Goal: Obtain resource: Download file/media

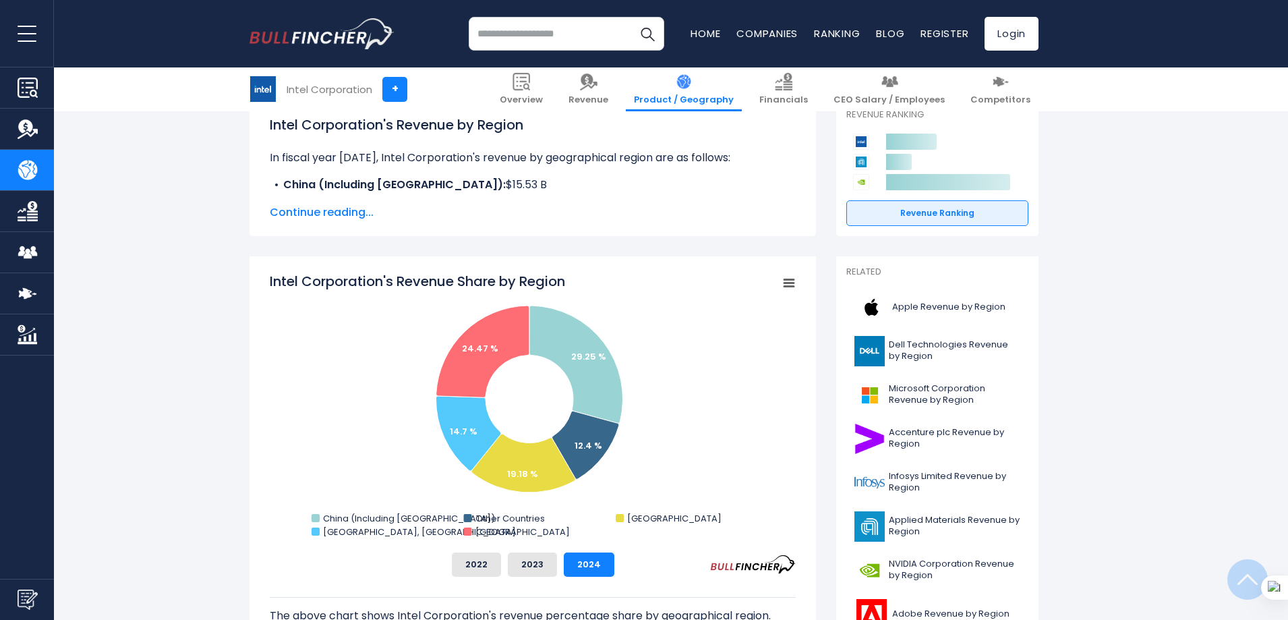
scroll to position [270, 0]
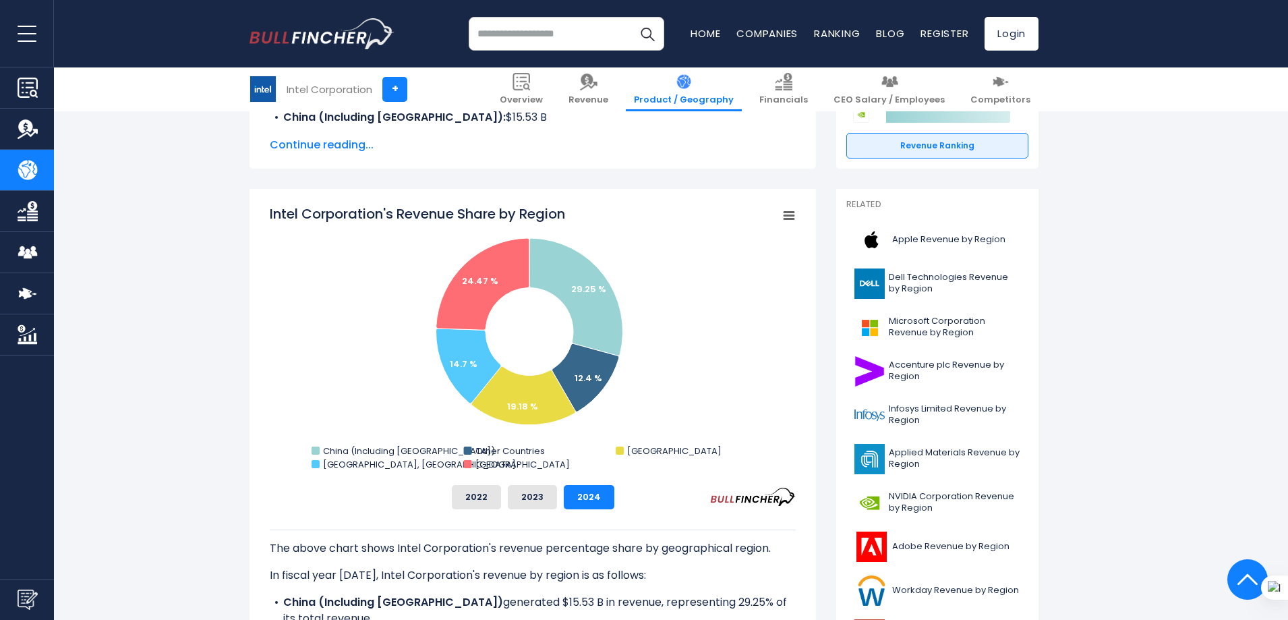
click at [785, 215] on icon "Intel Corporation's Revenue Share by Region" at bounding box center [788, 215] width 9 height 7
click at [720, 301] on li "Download PNG Image" at bounding box center [743, 299] width 98 height 19
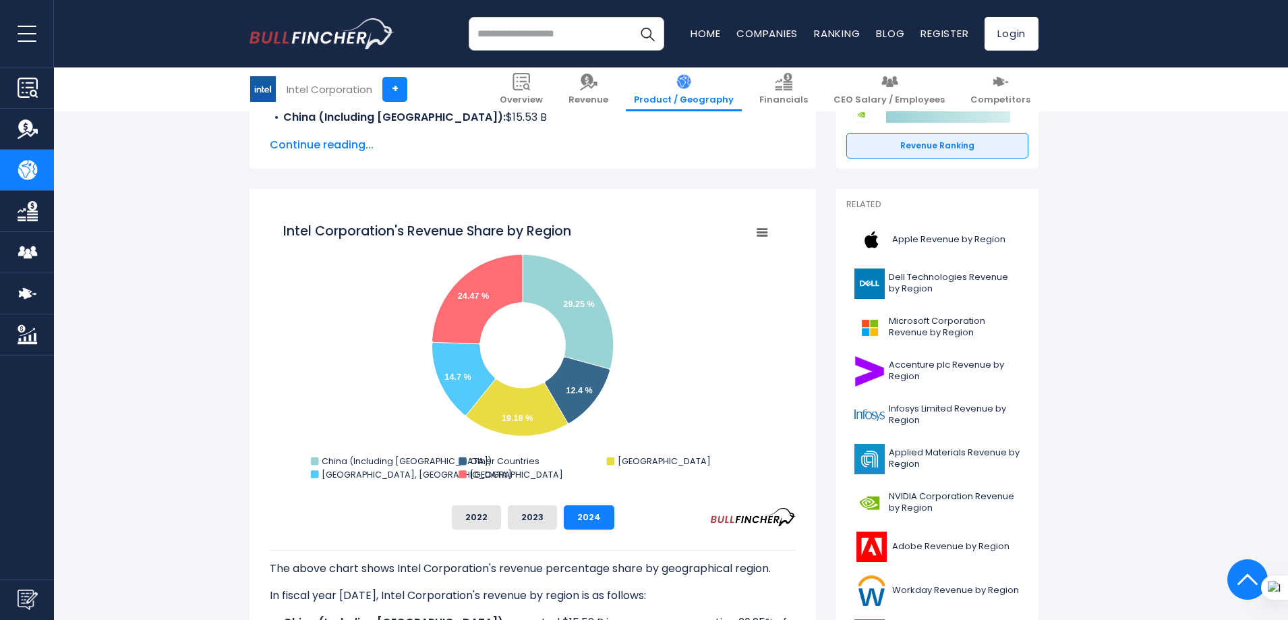
scroll to position [0, 0]
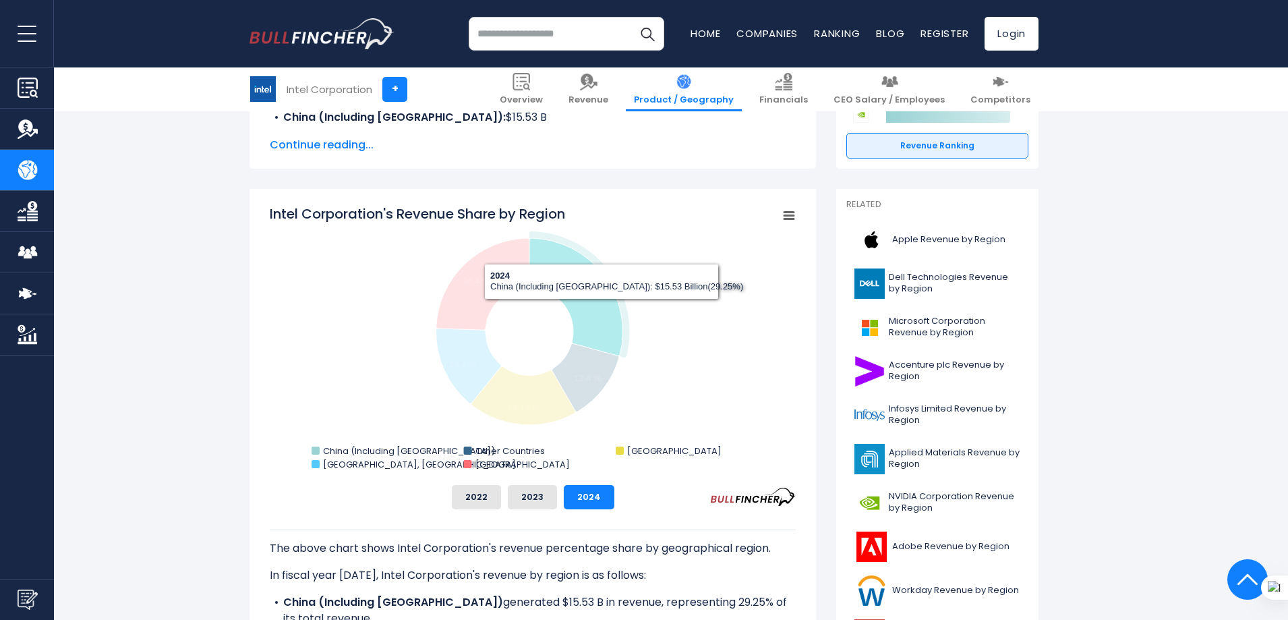
click at [601, 310] on icon "Intel Corporation's Revenue Share by Region" at bounding box center [576, 296] width 94 height 117
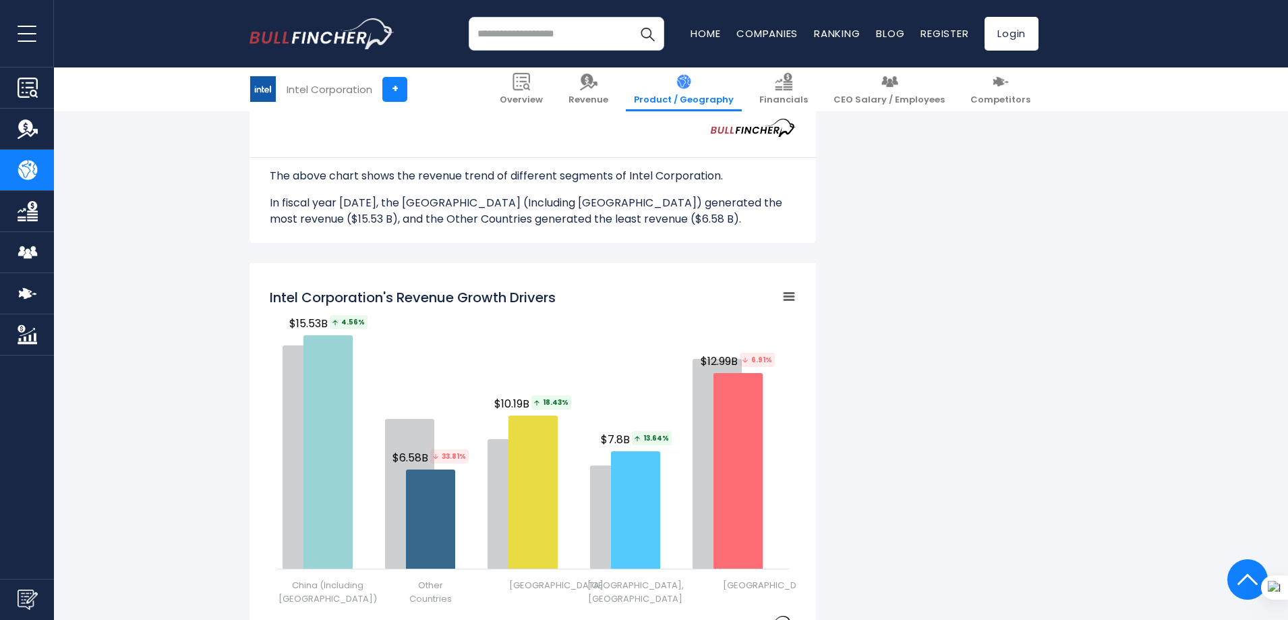
scroll to position [1551, 0]
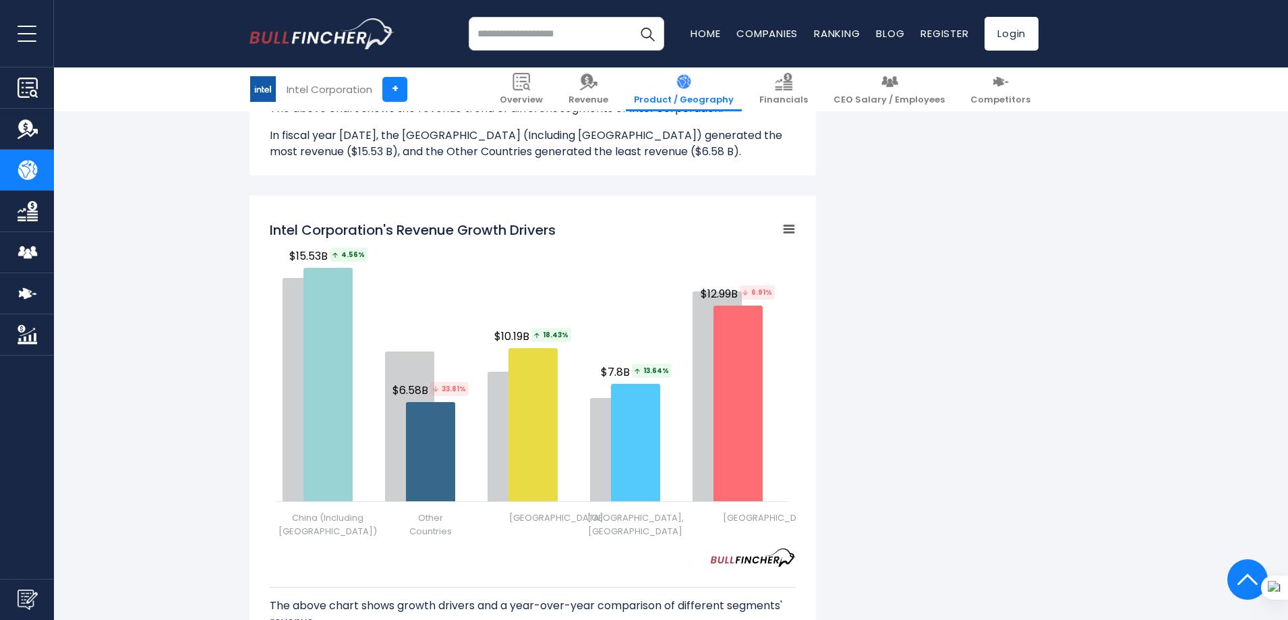
click at [790, 229] on icon "Intel Corporation's Revenue Growth Drivers" at bounding box center [788, 229] width 9 height 7
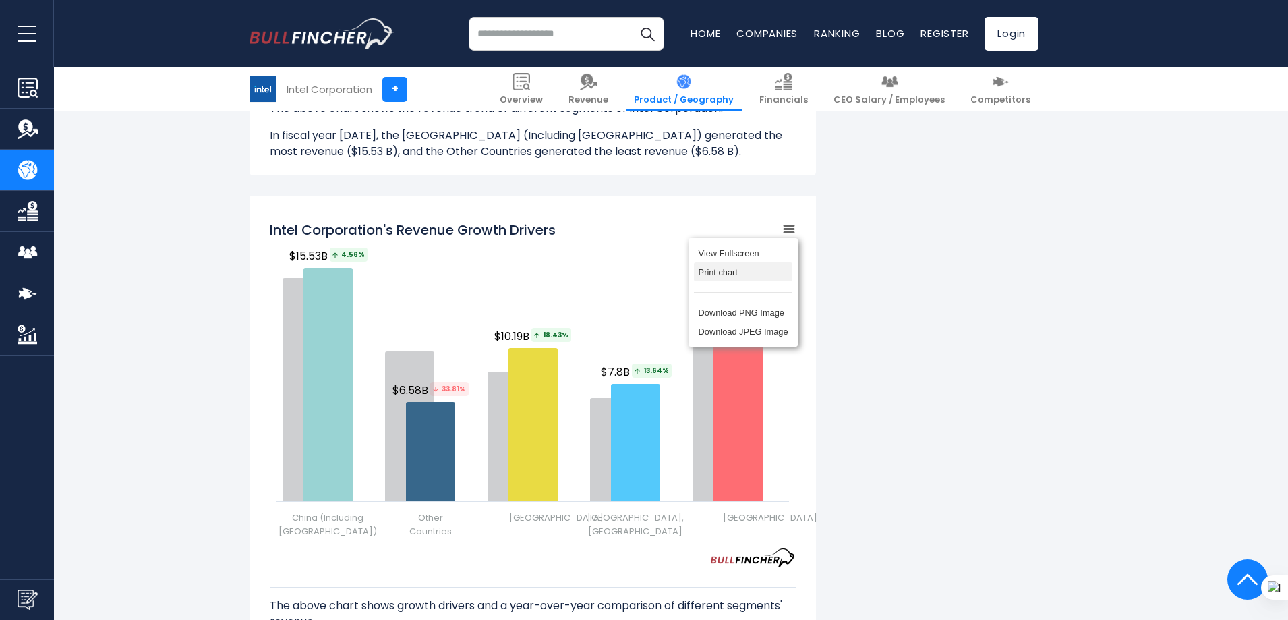
click at [709, 272] on li "Print chart" at bounding box center [743, 271] width 98 height 19
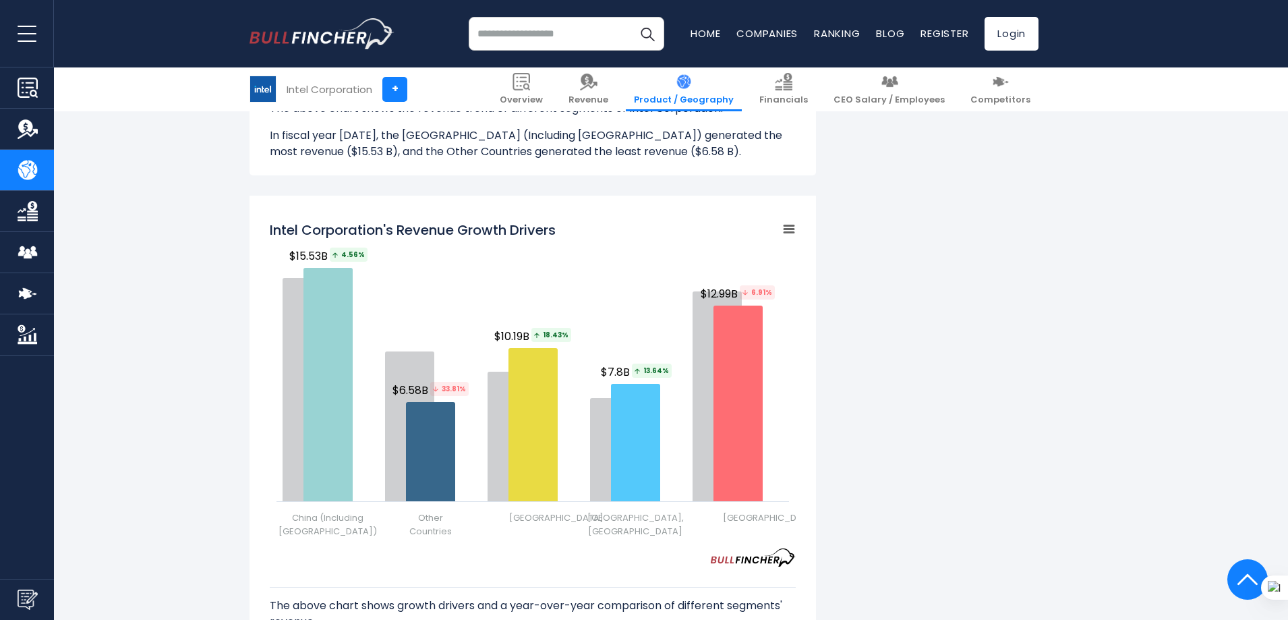
click at [791, 228] on rect "Intel Corporation's Revenue Growth Drivers" at bounding box center [789, 229] width 19 height 19
click at [736, 314] on li "Download PNG Image" at bounding box center [743, 312] width 98 height 19
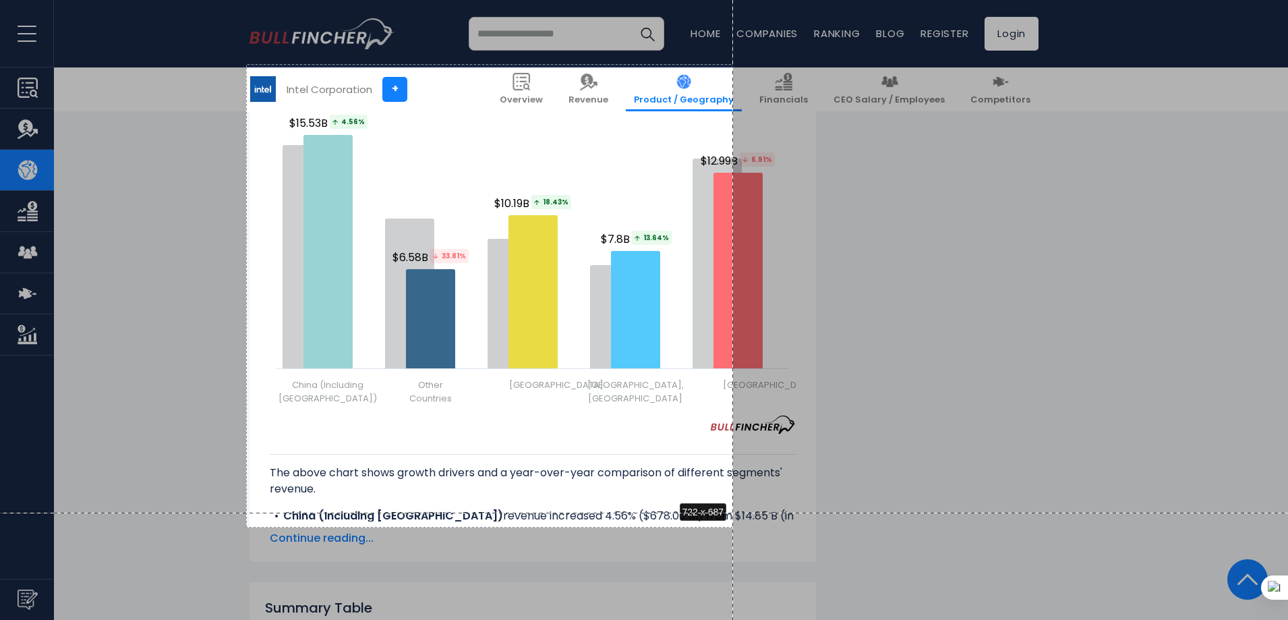
scroll to position [1698, 0]
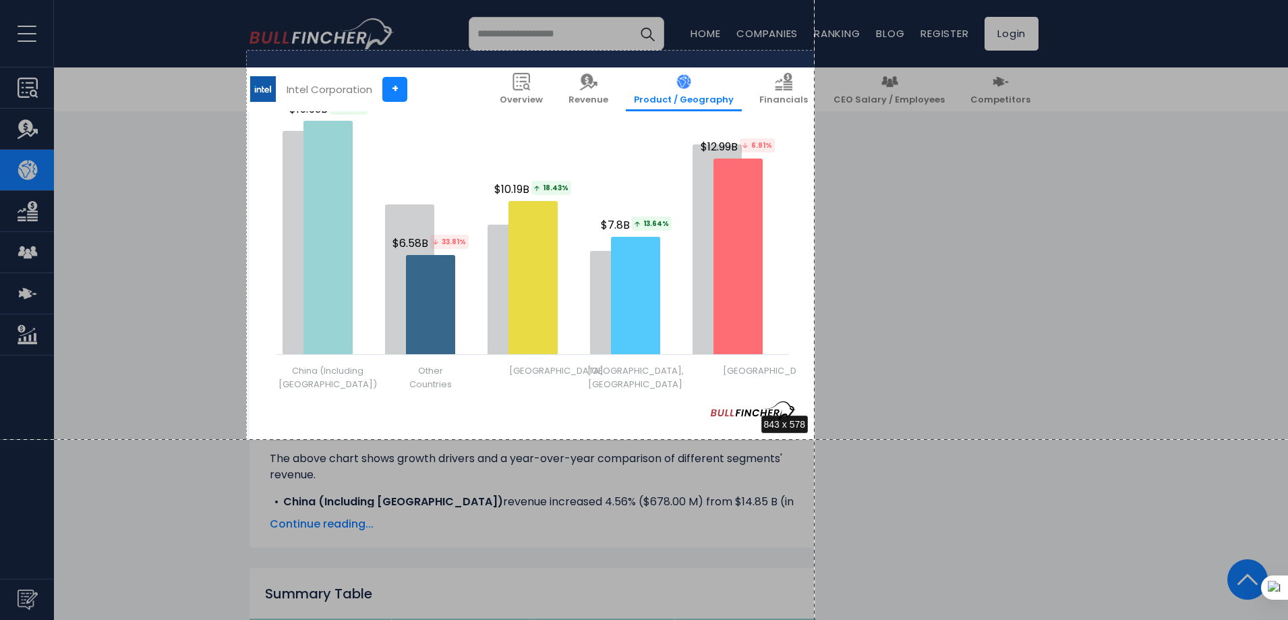
drag, startPoint x: 246, startPoint y: 197, endPoint x: 815, endPoint y: 439, distance: 617.8
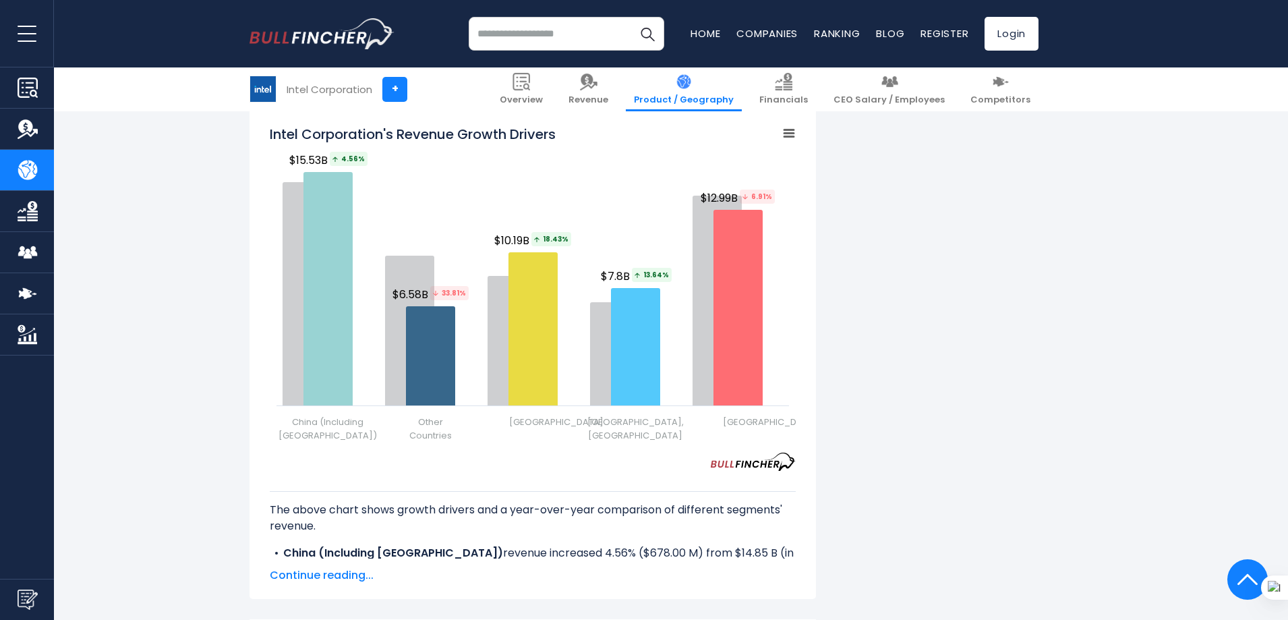
scroll to position [1551, 0]
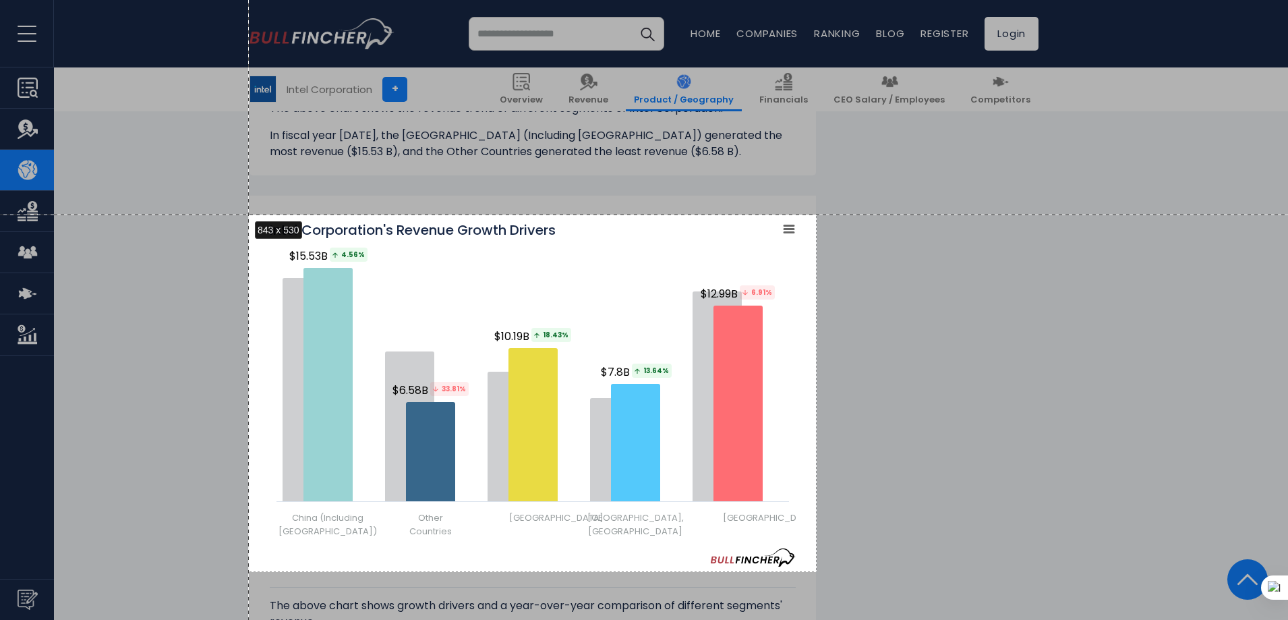
drag, startPoint x: 817, startPoint y: 572, endPoint x: 249, endPoint y: 214, distance: 670.9
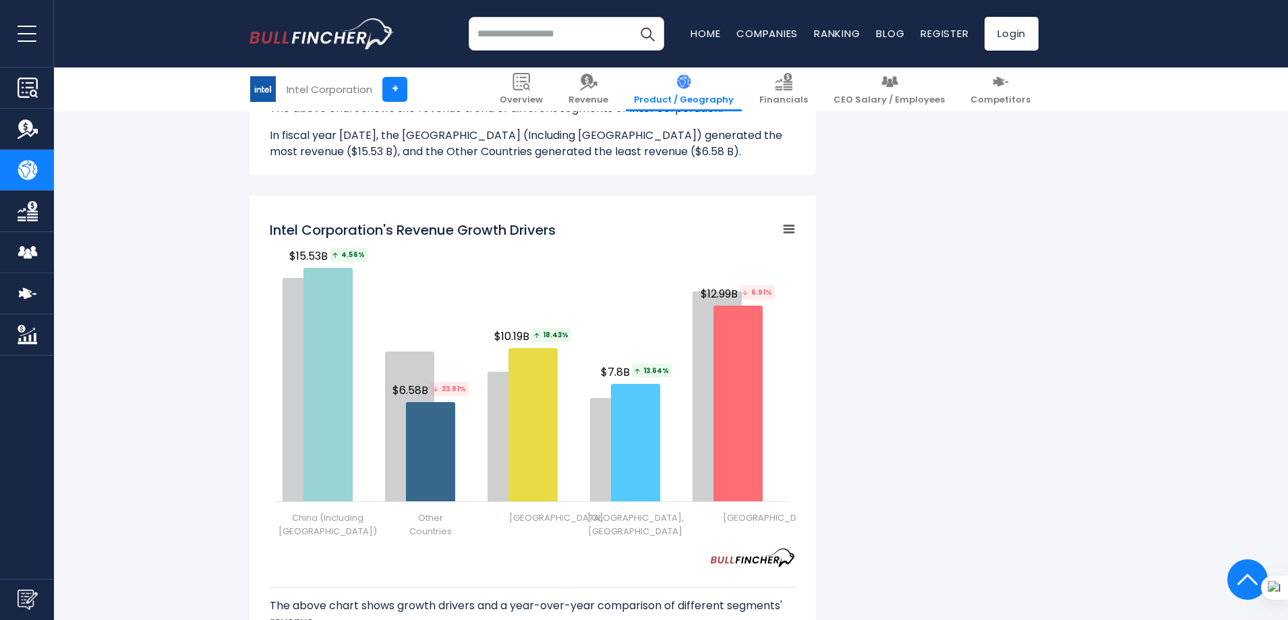
click at [793, 228] on rect "Intel Corporation's Revenue Growth Drivers" at bounding box center [789, 229] width 19 height 19
click at [927, 241] on div "Intel Corporation's Revenue by Region In fiscal year [DATE], Intel Corporation'…" at bounding box center [643, 161] width 789 height 2822
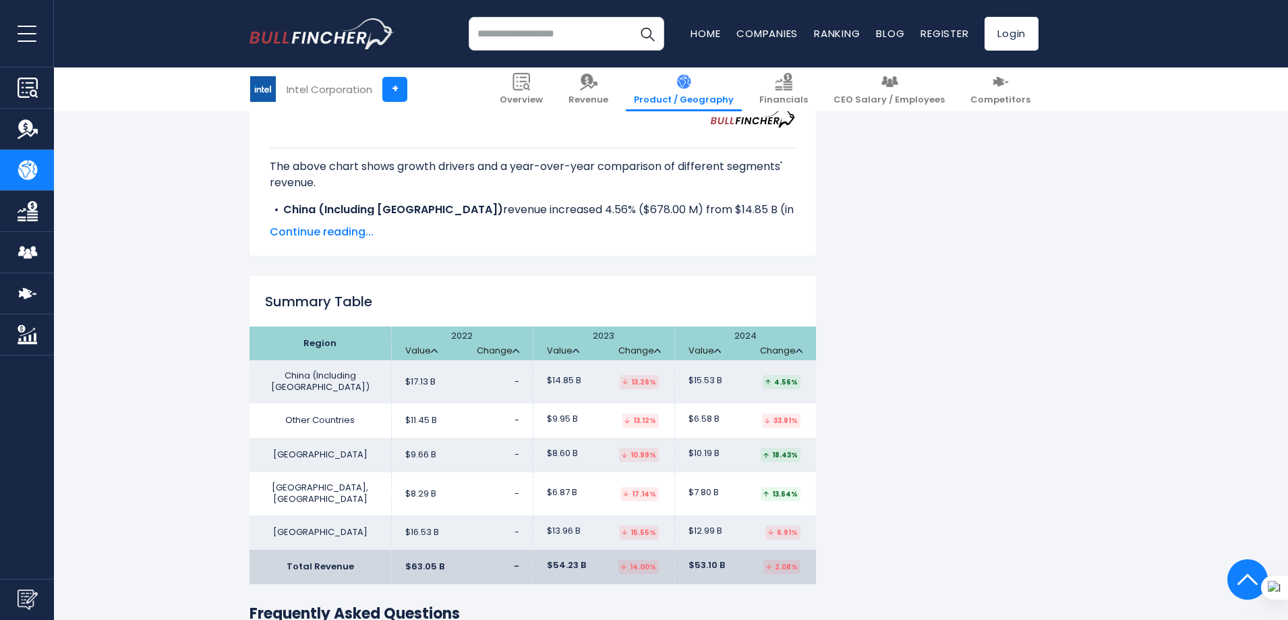
scroll to position [2023, 0]
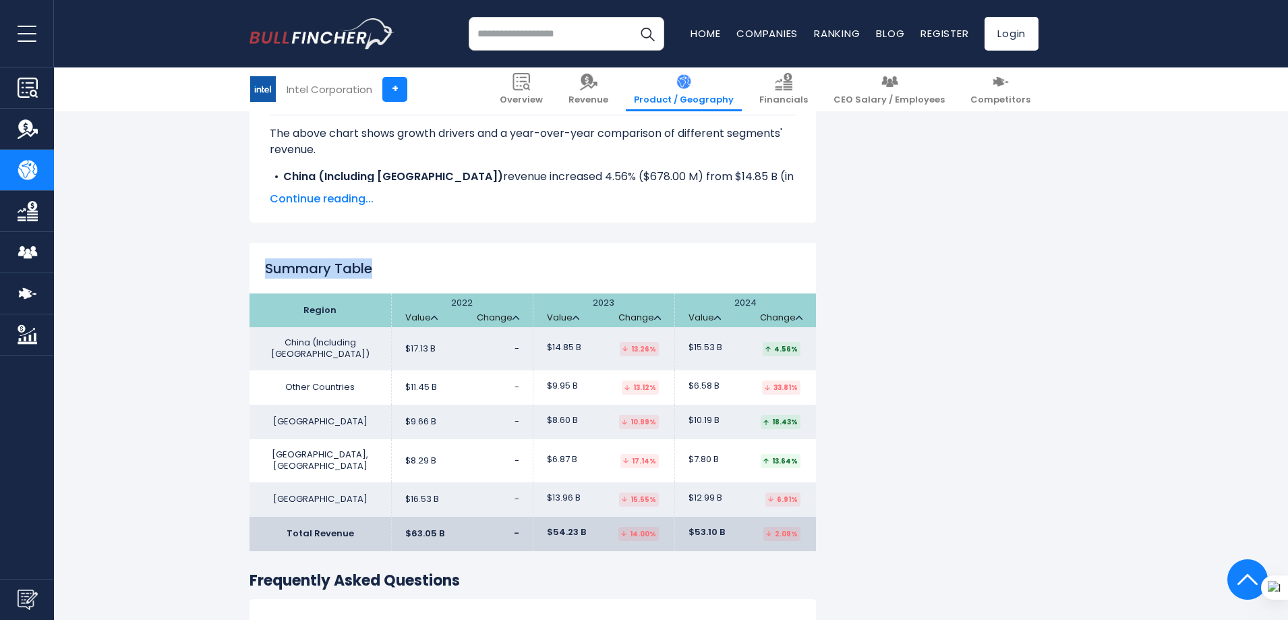
drag, startPoint x: 249, startPoint y: 247, endPoint x: 873, endPoint y: 527, distance: 683.0
copy div "Summary Table"
